Goal: Use online tool/utility

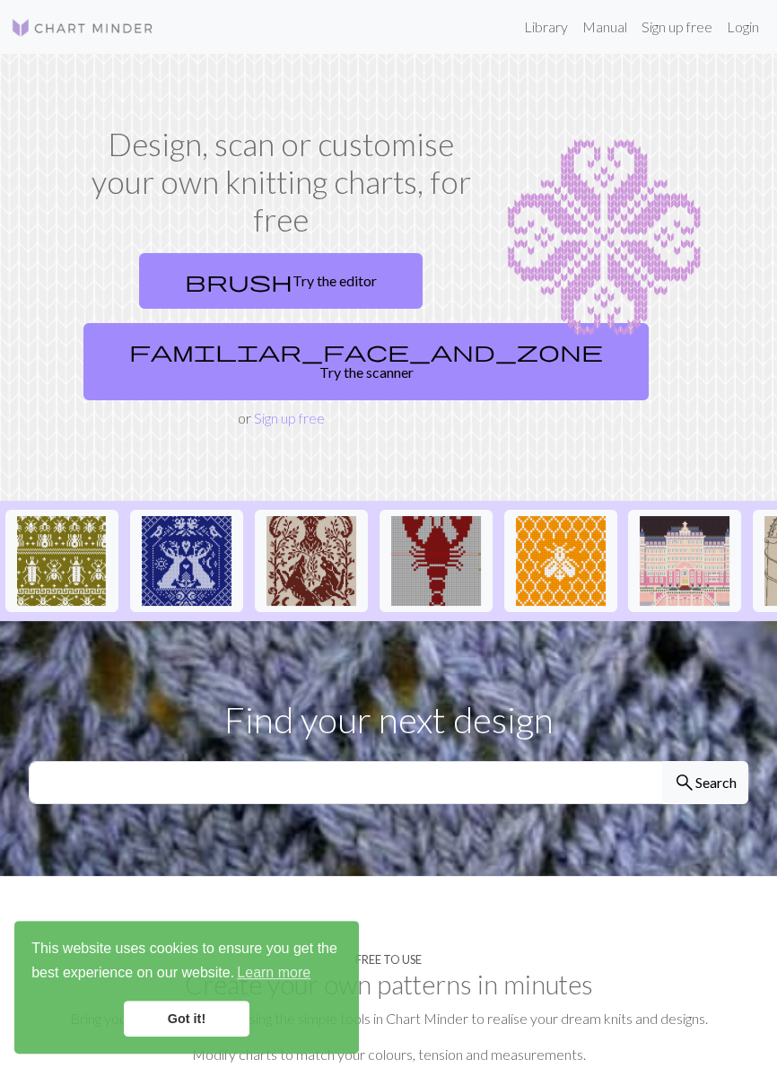
click at [313, 353] on link "familiar_face_and_zone Try the scanner" at bounding box center [365, 361] width 565 height 77
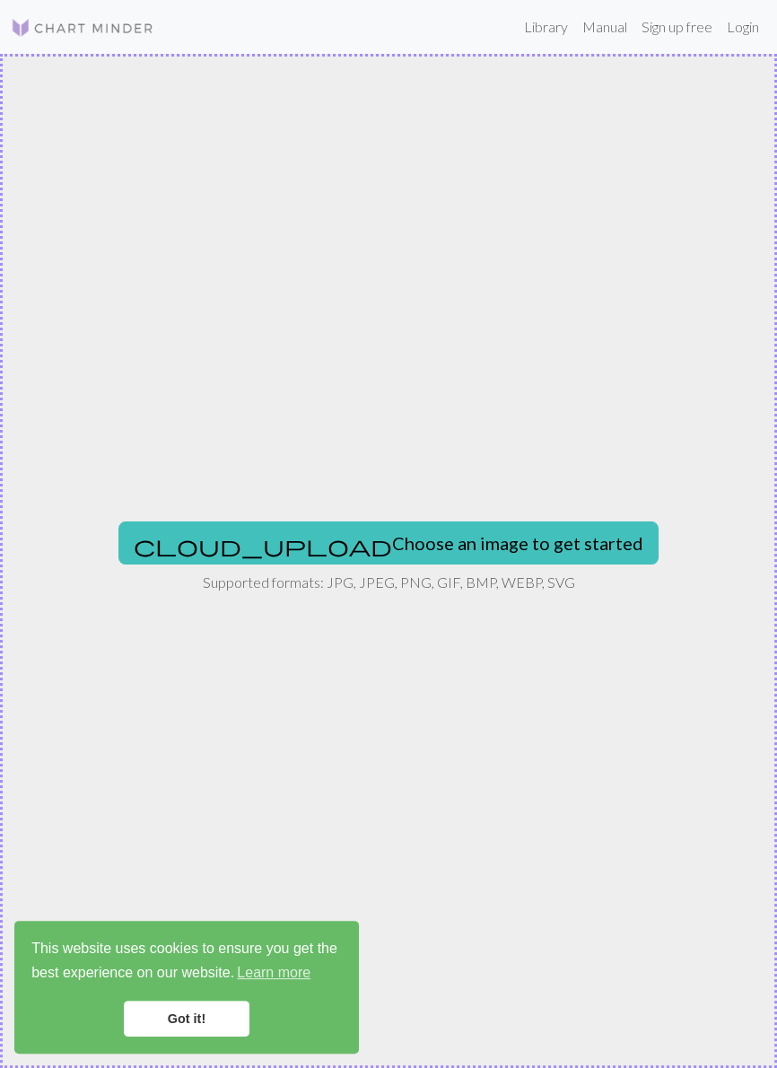
click at [227, 1019] on link "Got it!" at bounding box center [187, 1019] width 126 height 36
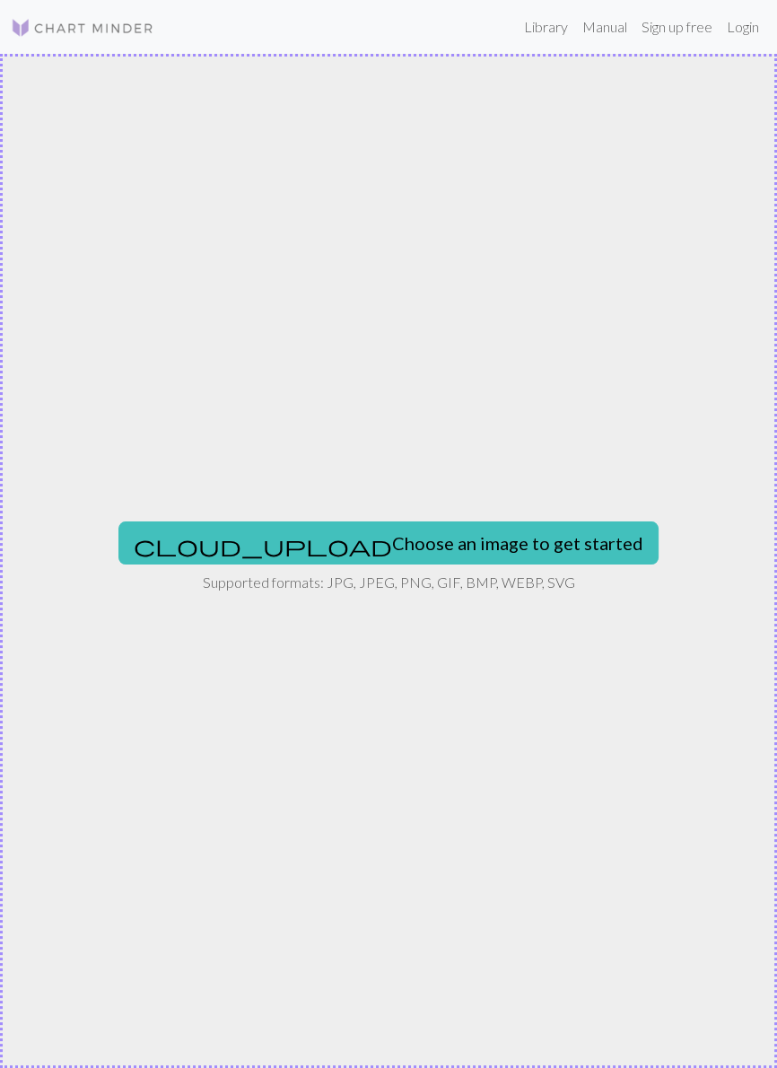
click at [495, 542] on button "cloud_upload Choose an image to get started" at bounding box center [388, 542] width 540 height 43
type input "C:\fakepath\1000004655.jpg"
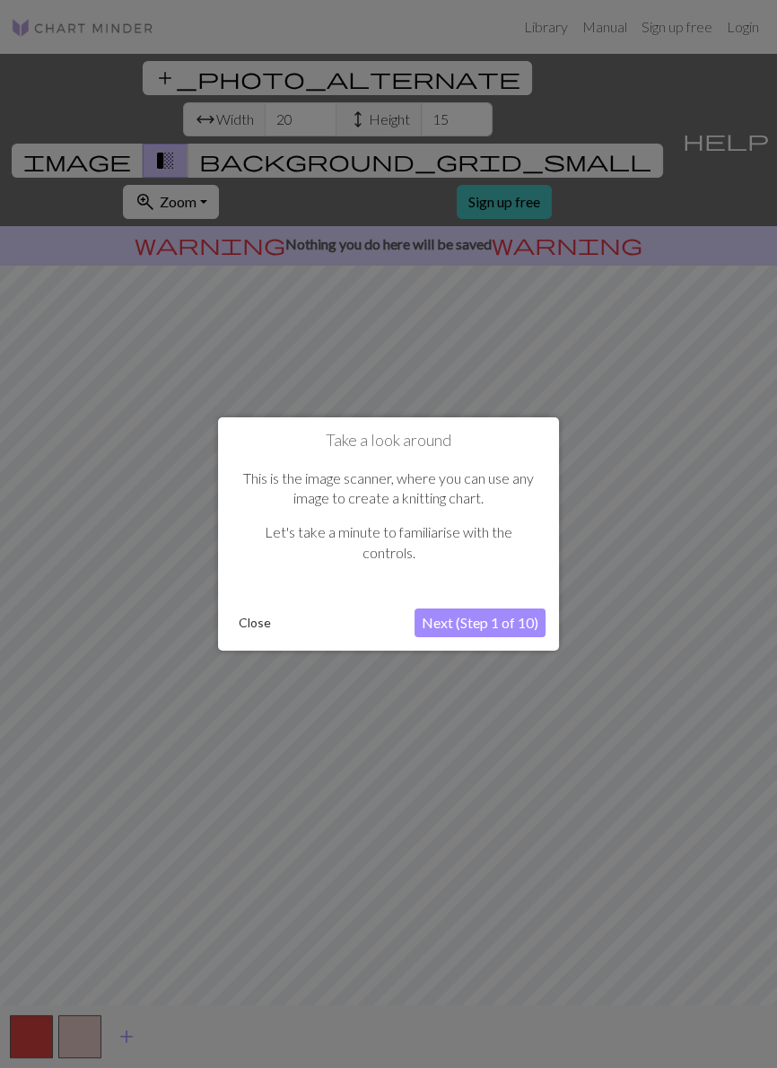
click at [503, 623] on button "Next (Step 1 of 10)" at bounding box center [480, 622] width 131 height 29
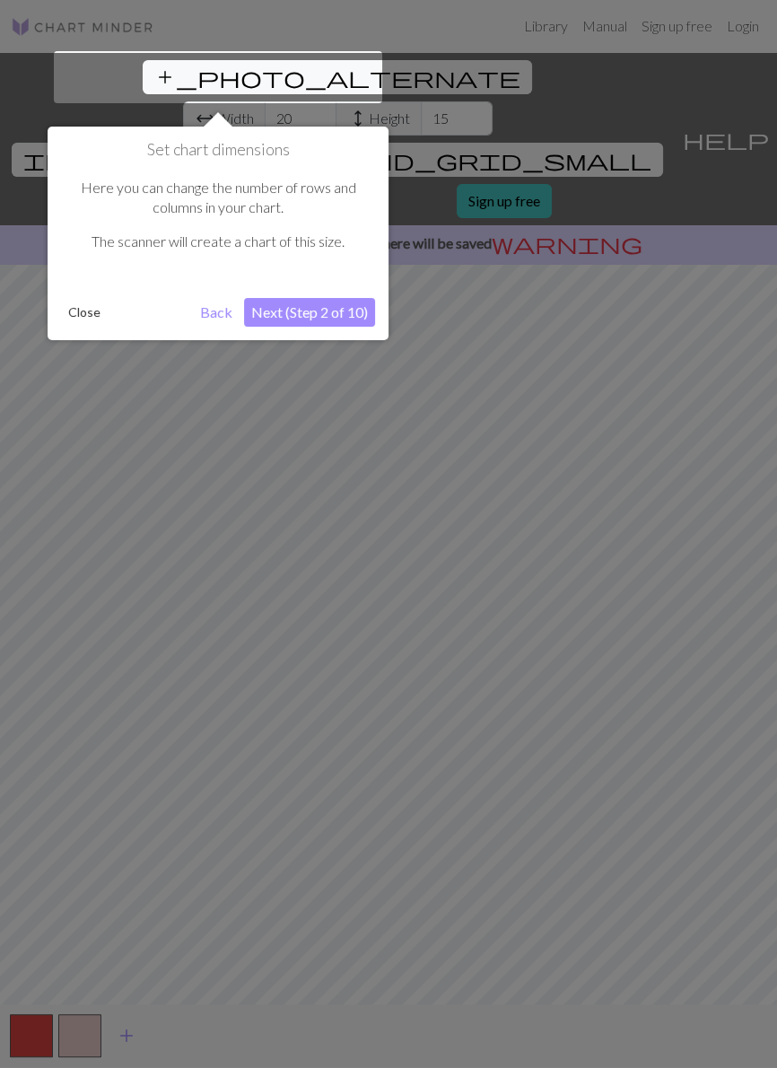
scroll to position [34, 0]
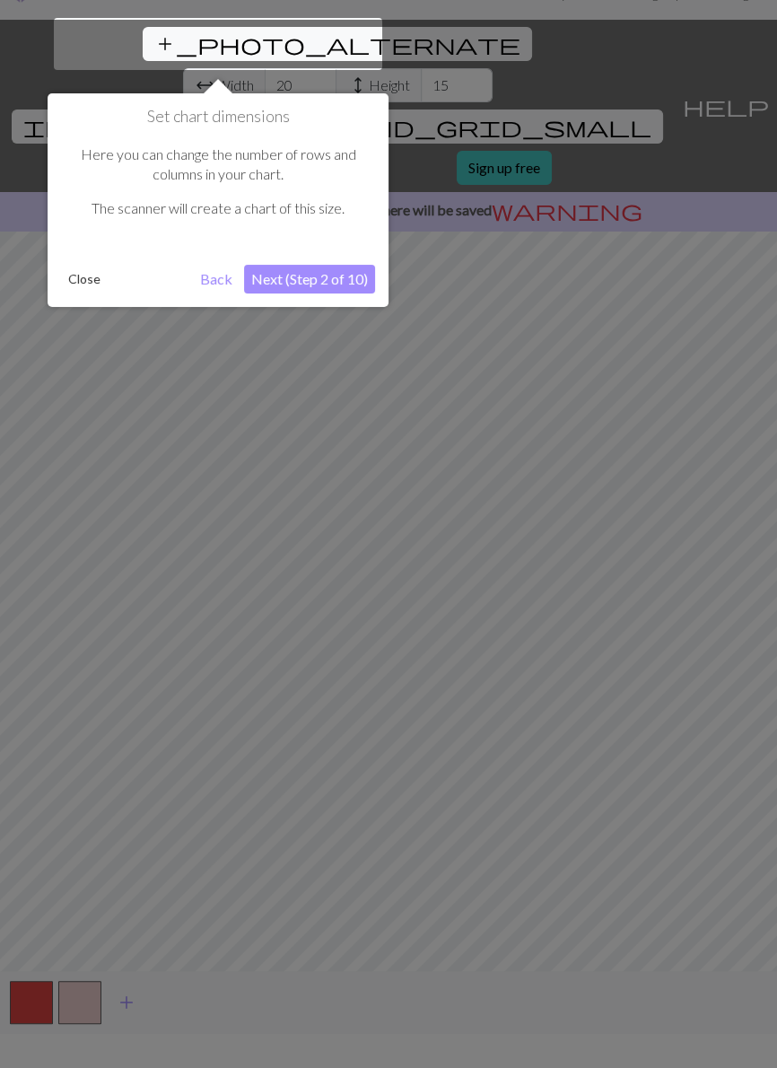
click at [305, 287] on button "Next (Step 2 of 10)" at bounding box center [309, 279] width 131 height 29
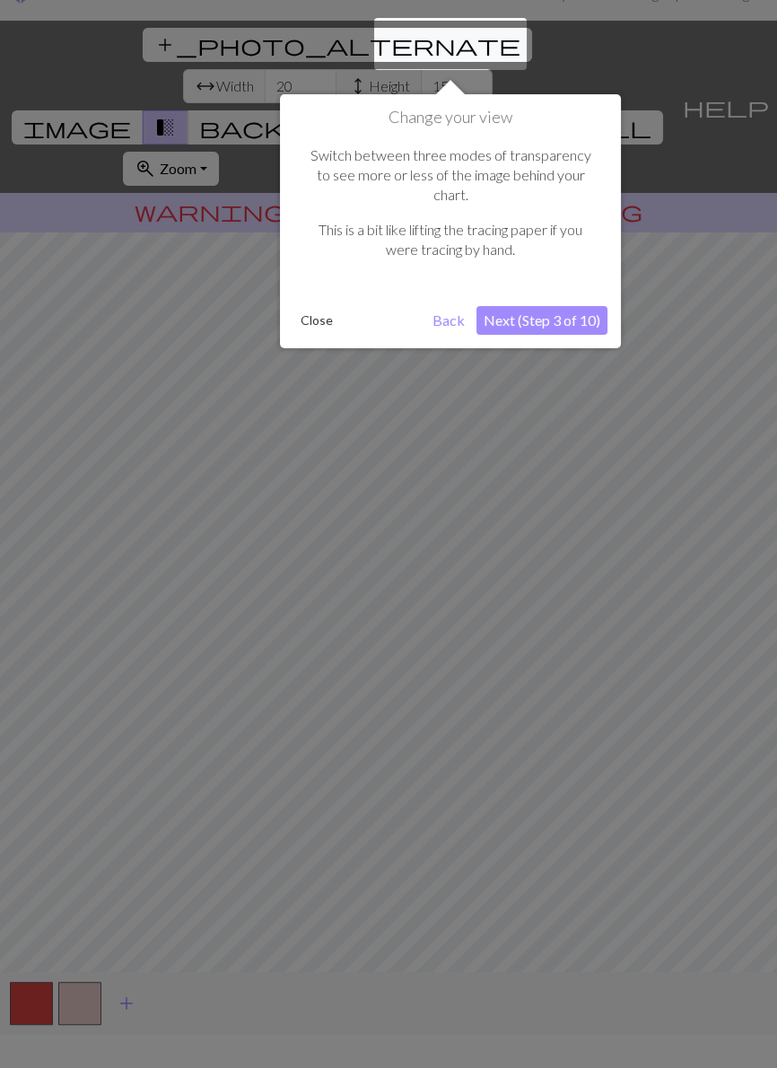
scroll to position [33, 0]
click at [577, 306] on button "Next (Step 3 of 10)" at bounding box center [542, 320] width 131 height 29
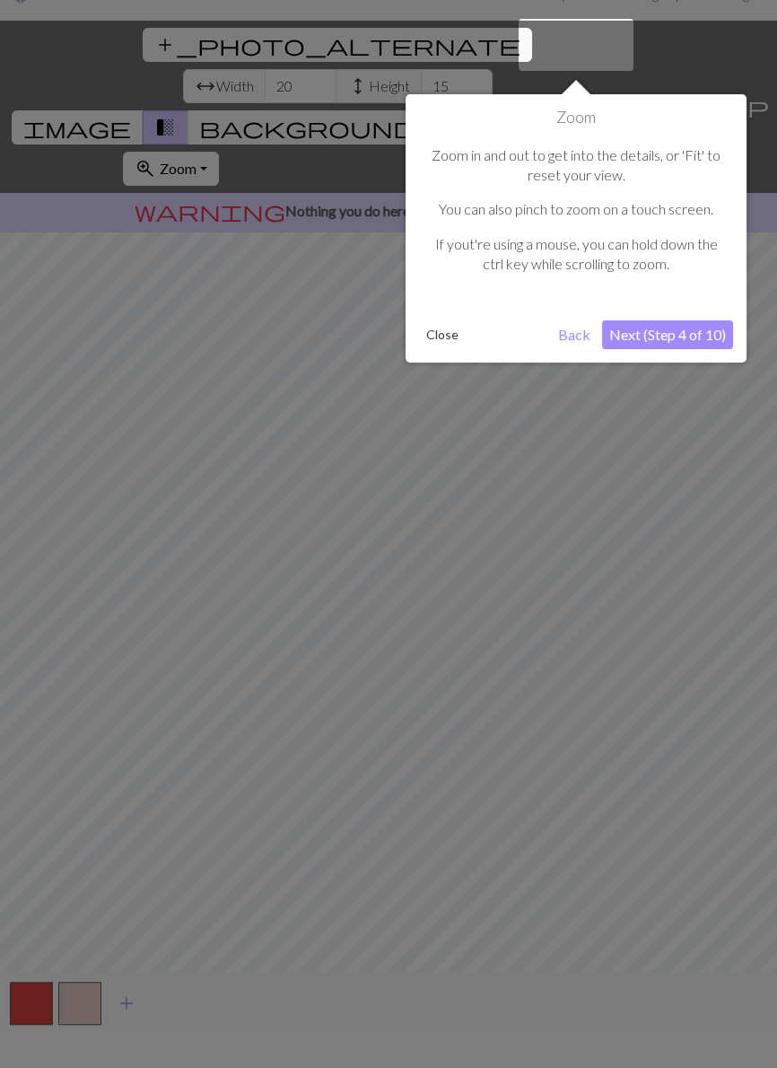
scroll to position [34, 0]
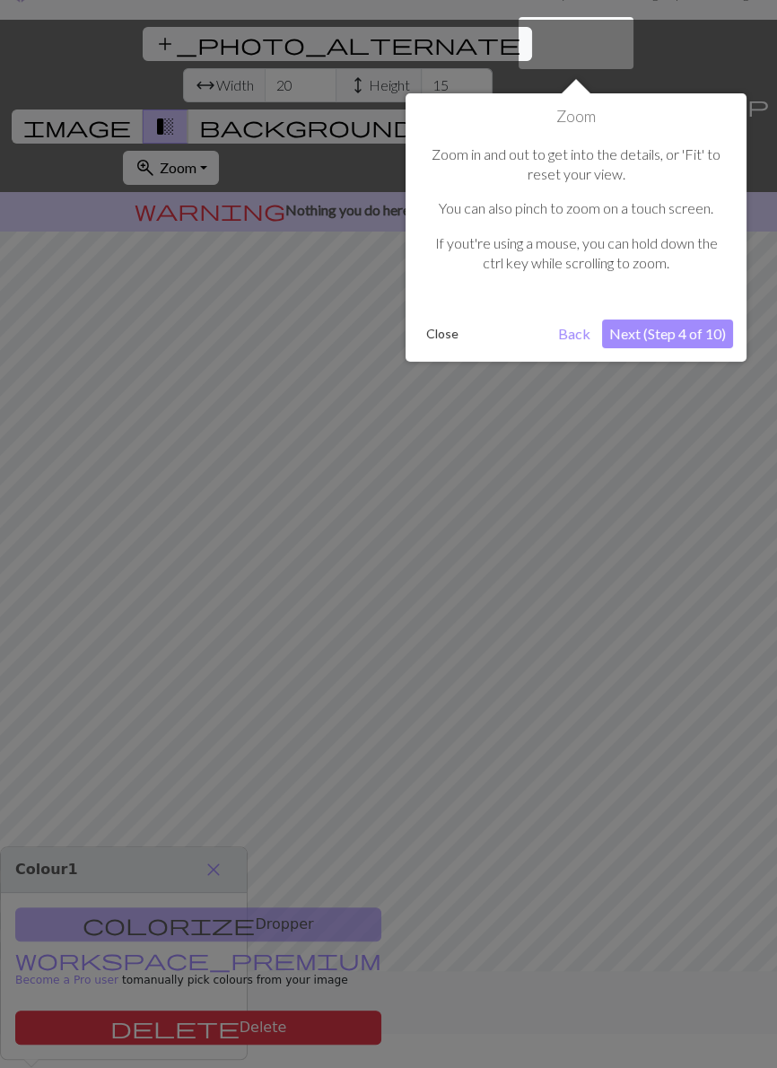
click at [696, 334] on button "Next (Step 4 of 10)" at bounding box center [667, 333] width 131 height 29
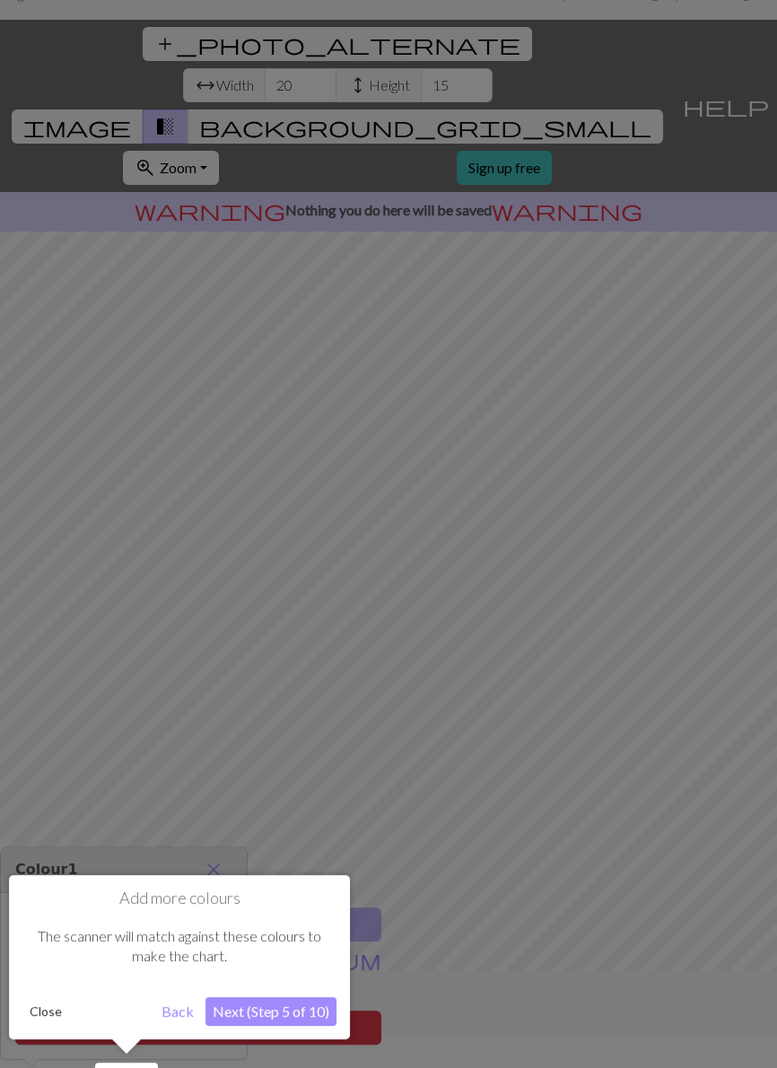
scroll to position [86, 0]
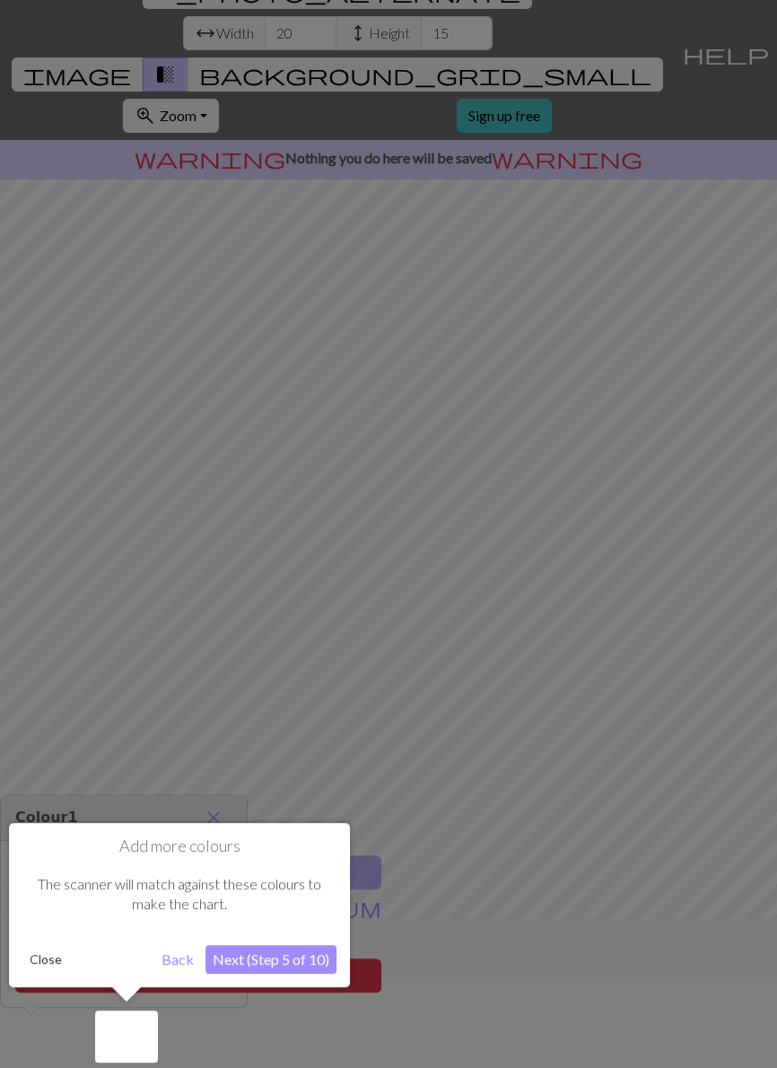
click at [303, 950] on button "Next (Step 5 of 10)" at bounding box center [271, 959] width 131 height 29
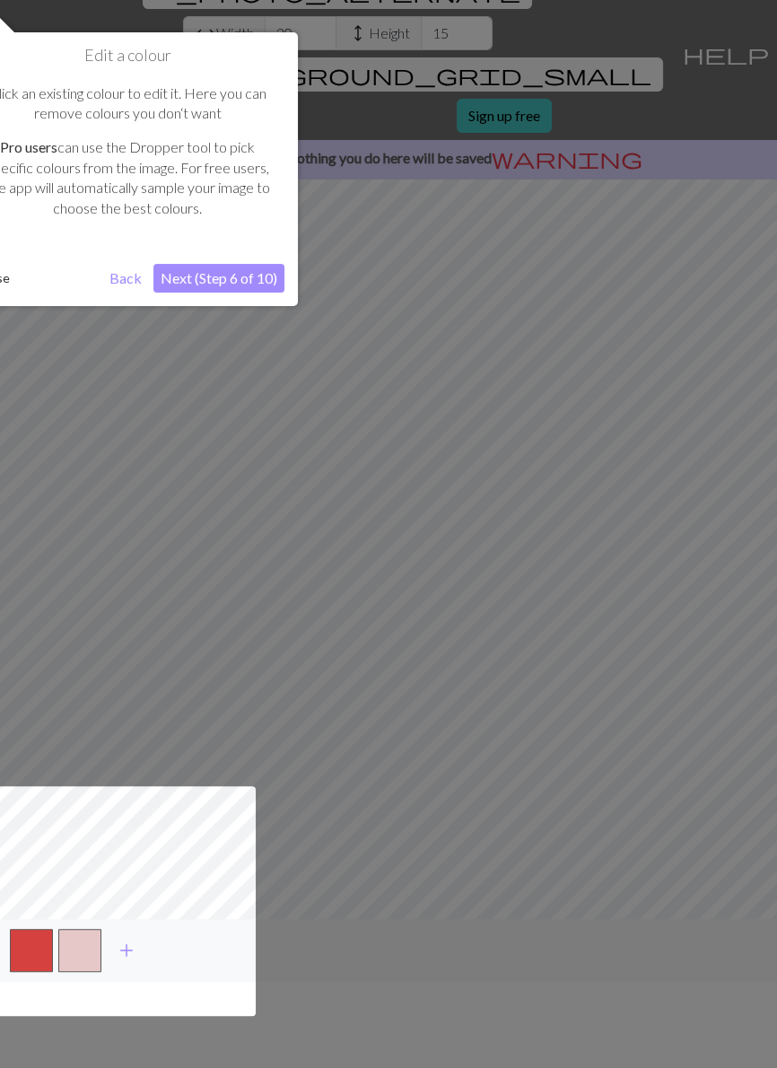
click at [252, 282] on button "Next (Step 6 of 10)" at bounding box center [218, 278] width 131 height 29
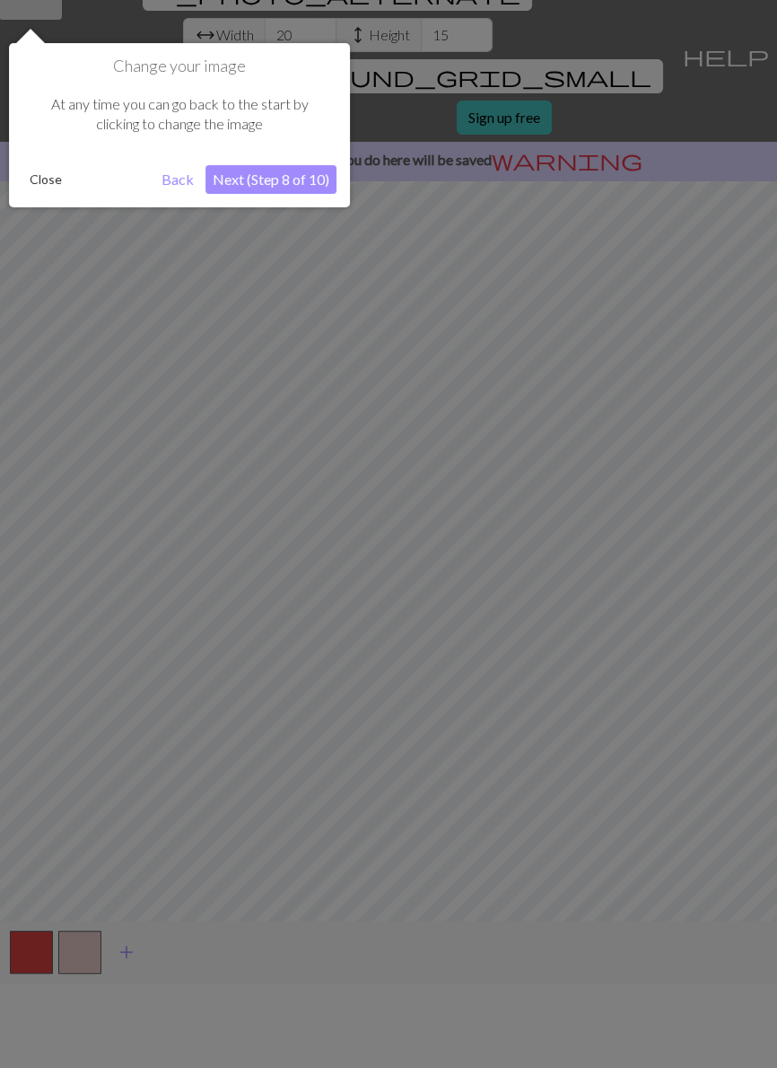
scroll to position [34, 0]
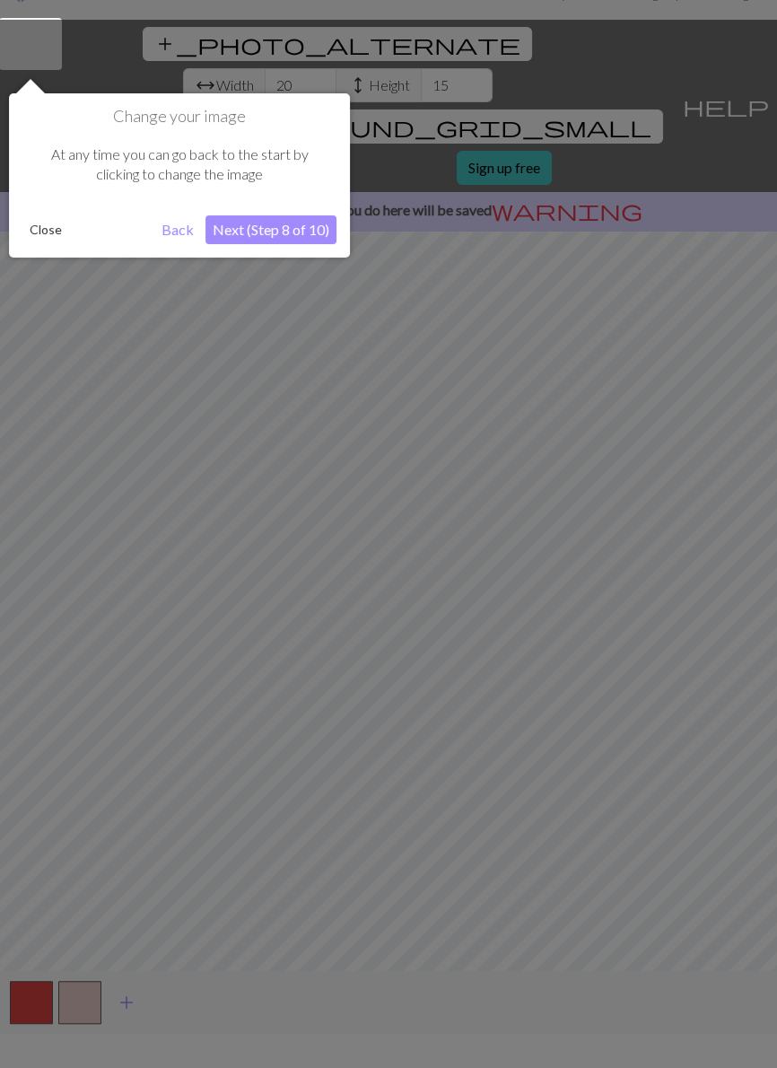
click at [304, 240] on button "Next (Step 8 of 10)" at bounding box center [271, 229] width 131 height 29
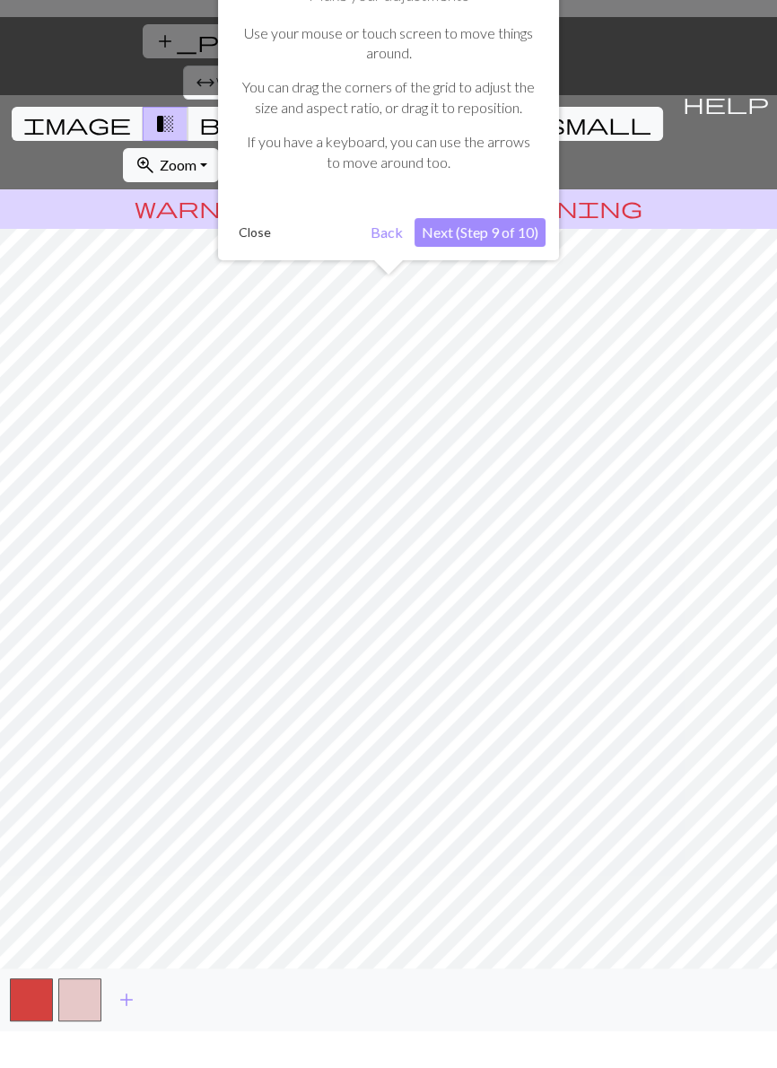
scroll to position [86, 0]
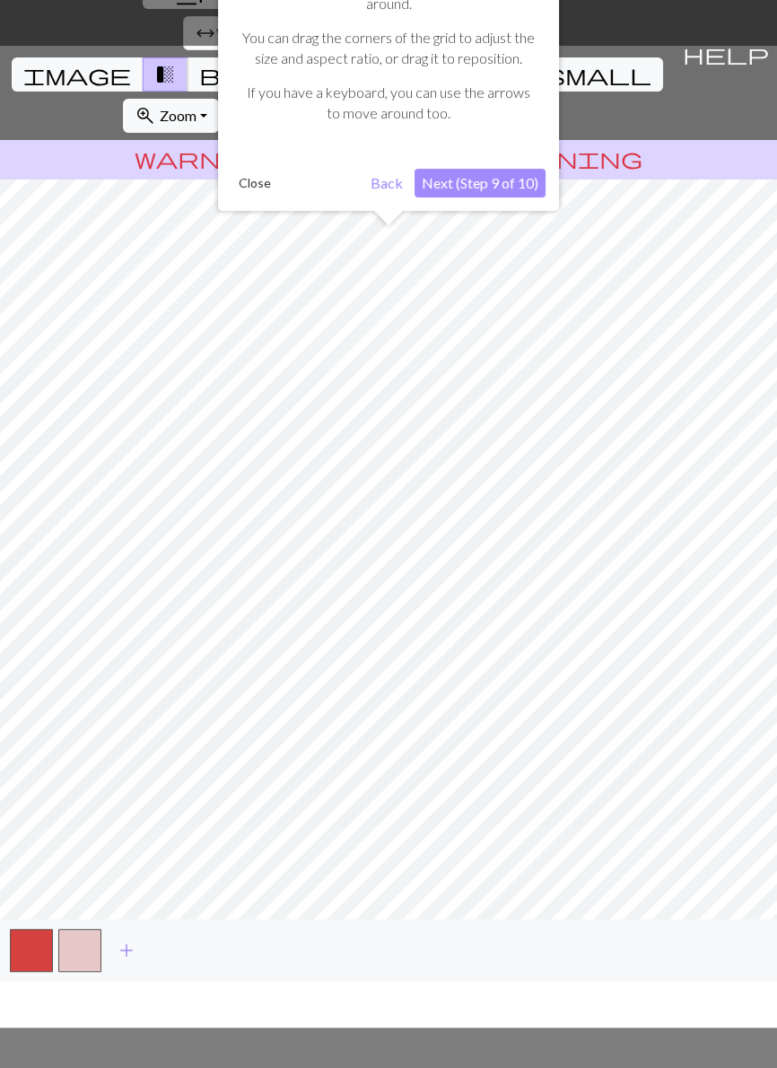
click at [497, 184] on button "Next (Step 9 of 10)" at bounding box center [480, 183] width 131 height 29
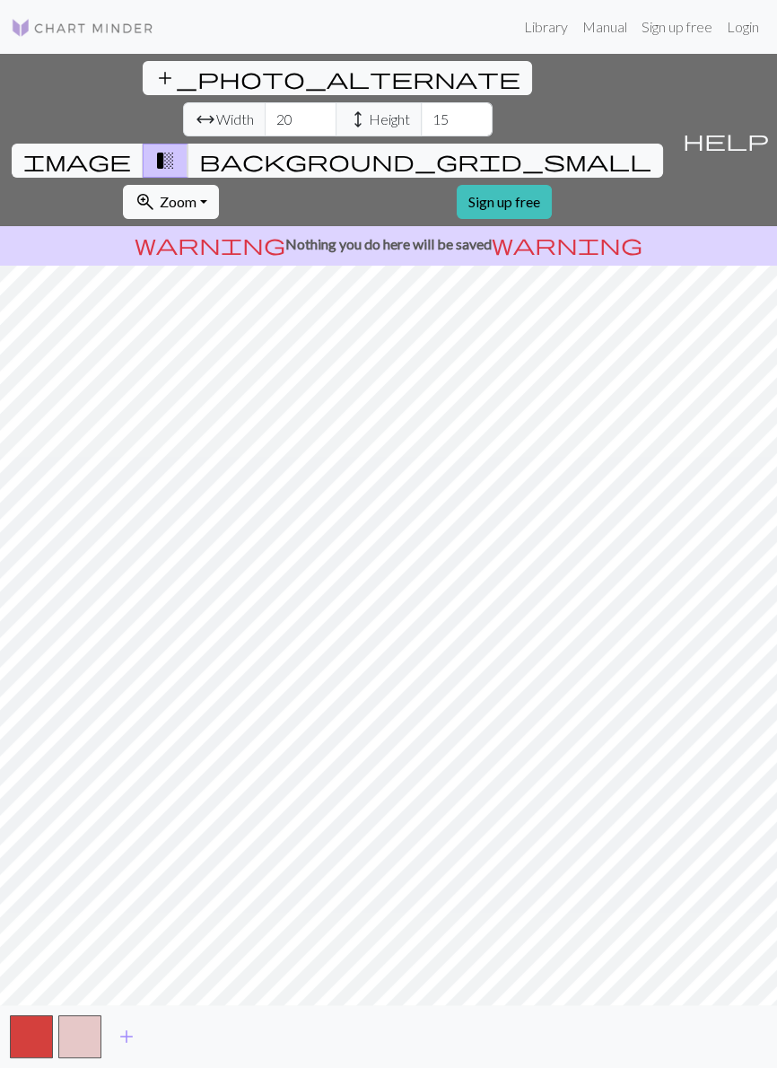
scroll to position [0, 0]
click at [265, 102] on input "20" at bounding box center [301, 119] width 72 height 34
type input "2"
type input "36"
click at [421, 102] on input "15" at bounding box center [457, 119] width 72 height 34
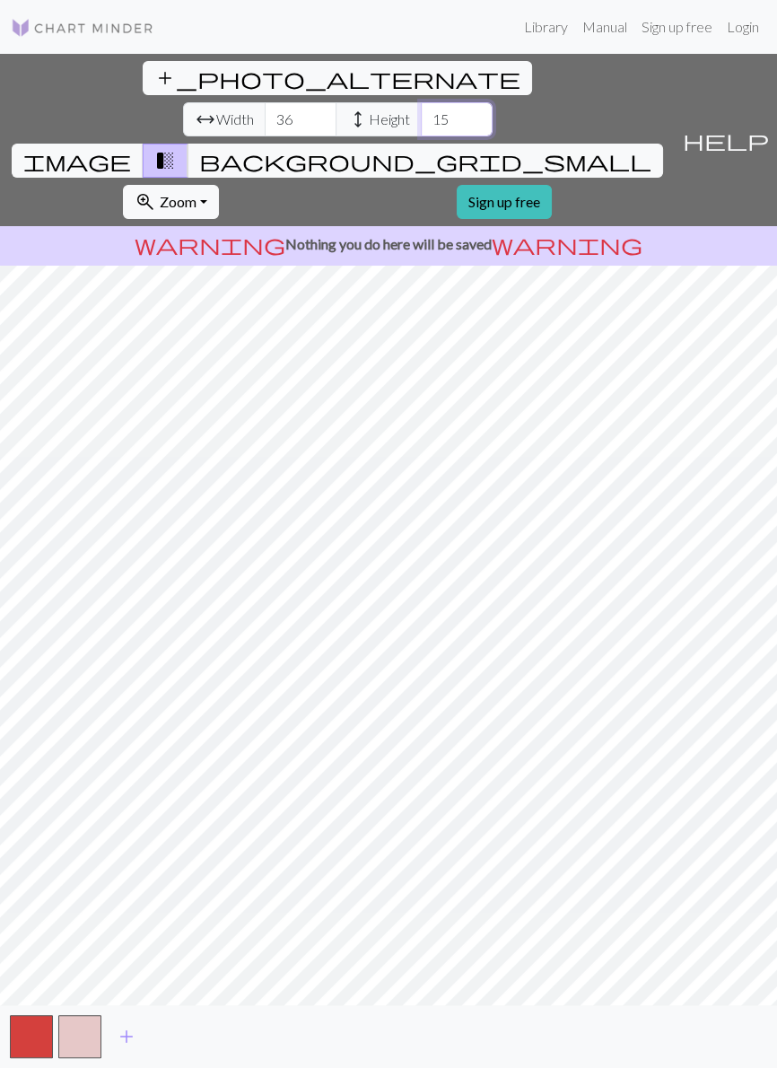
type input "1"
type input "48"
click at [131, 148] on span "image" at bounding box center [77, 160] width 108 height 25
click at [176, 148] on span "transition_fade" at bounding box center [165, 160] width 22 height 25
click at [502, 148] on span "background_grid_small" at bounding box center [425, 160] width 452 height 25
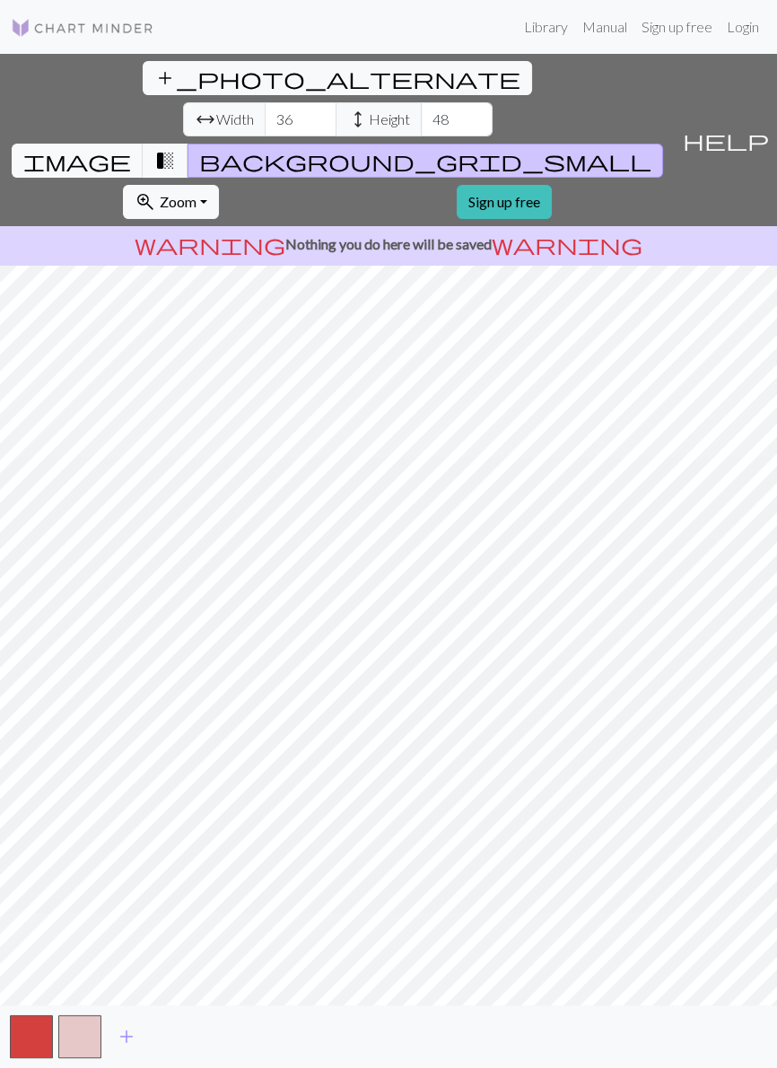
click at [552, 185] on link "Sign up free" at bounding box center [504, 202] width 95 height 34
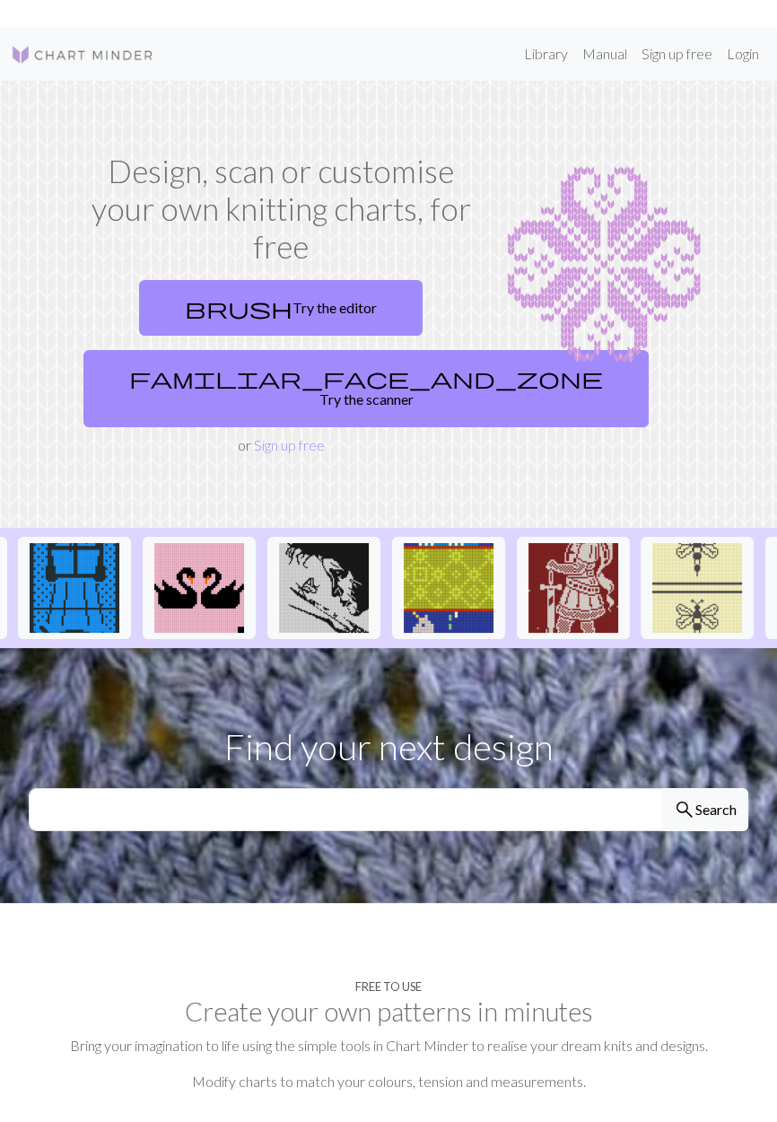
scroll to position [0, 2333]
